Goal: Task Accomplishment & Management: Complete application form

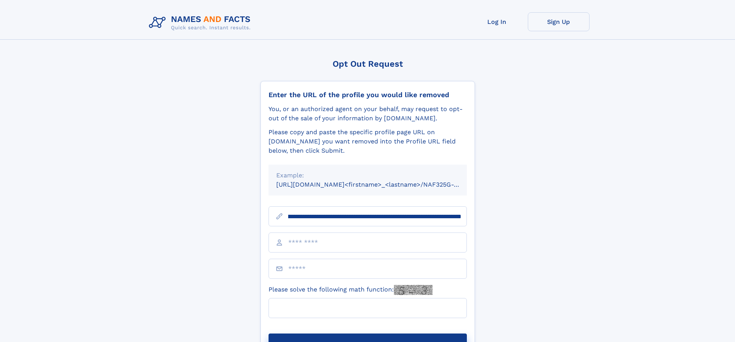
scroll to position [0, 90]
type input "**********"
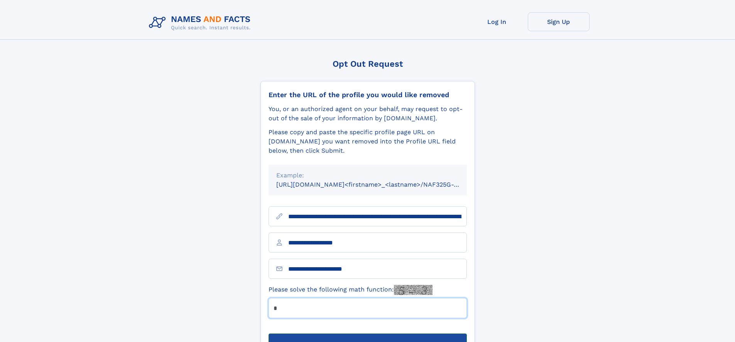
type input "*"
click at [367, 334] on button "Submit Opt Out Request" at bounding box center [368, 346] width 198 height 25
